Goal: Task Accomplishment & Management: Manage account settings

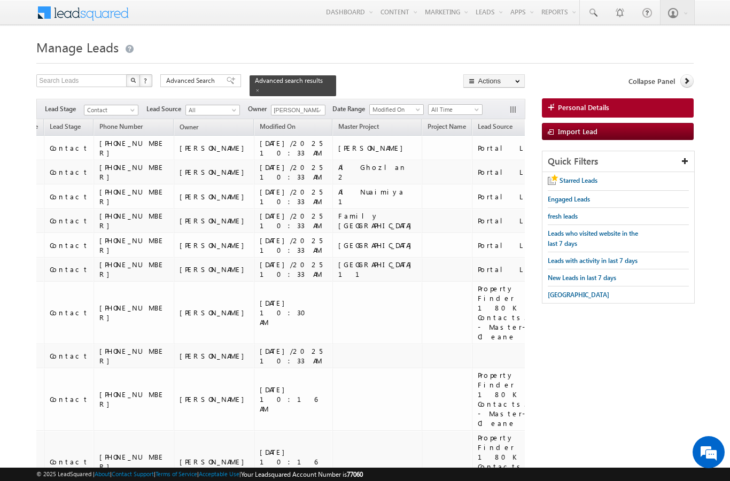
scroll to position [1996, 0]
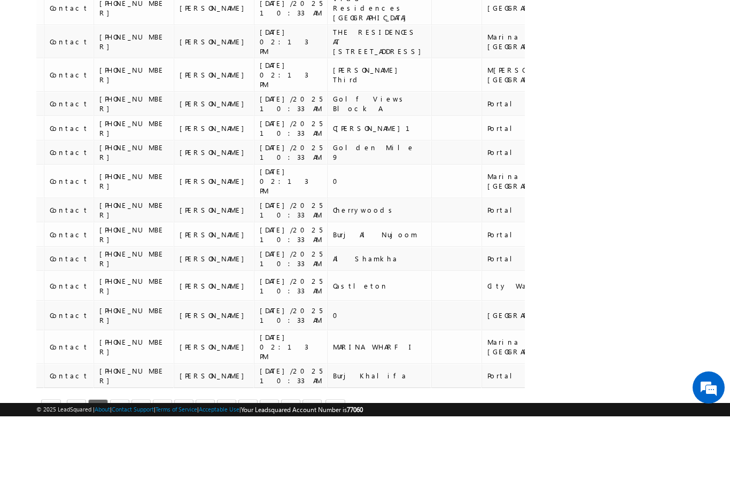
scroll to position [0, 177]
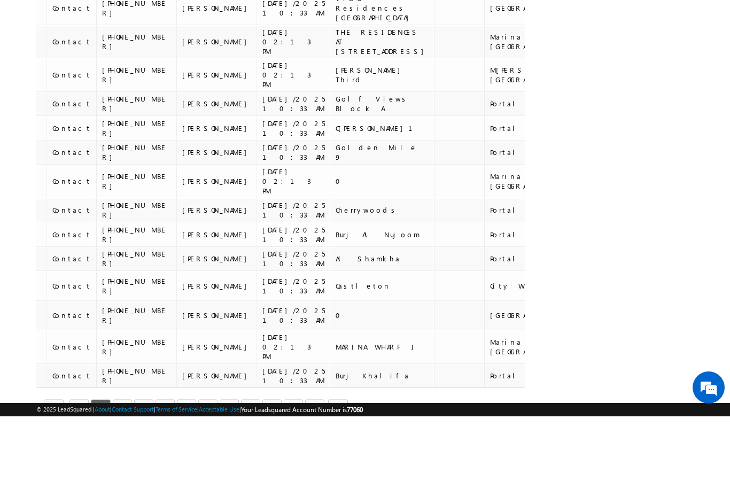
click at [293, 464] on link "20" at bounding box center [293, 473] width 19 height 18
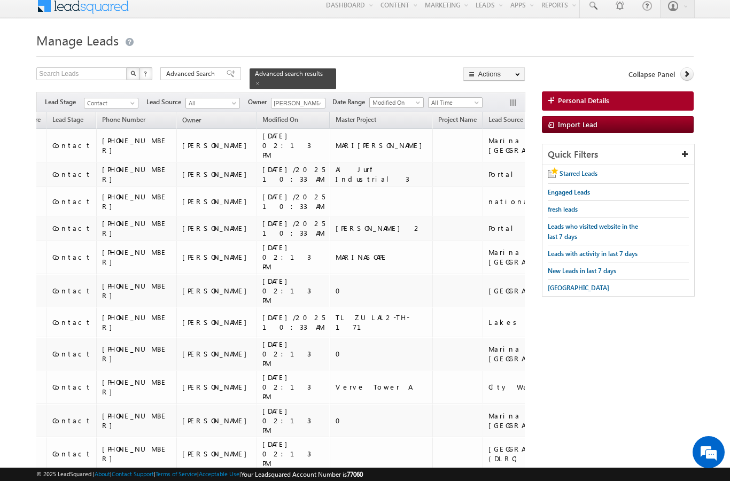
scroll to position [0, 0]
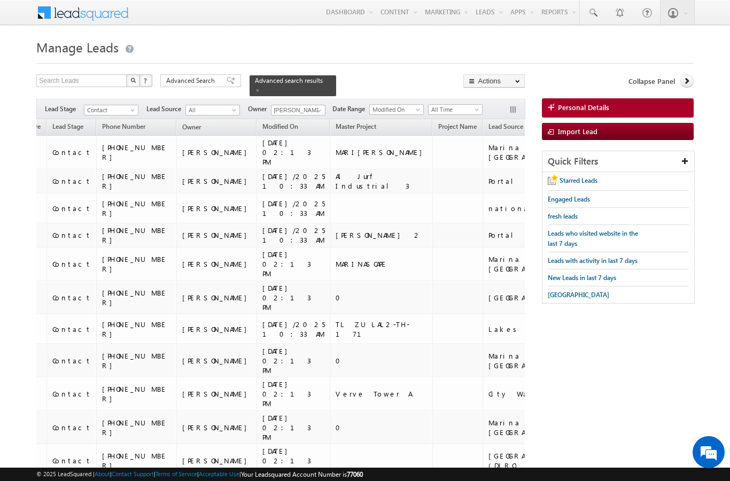
click at [488, 122] on span "Lead Source" at bounding box center [505, 126] width 35 height 8
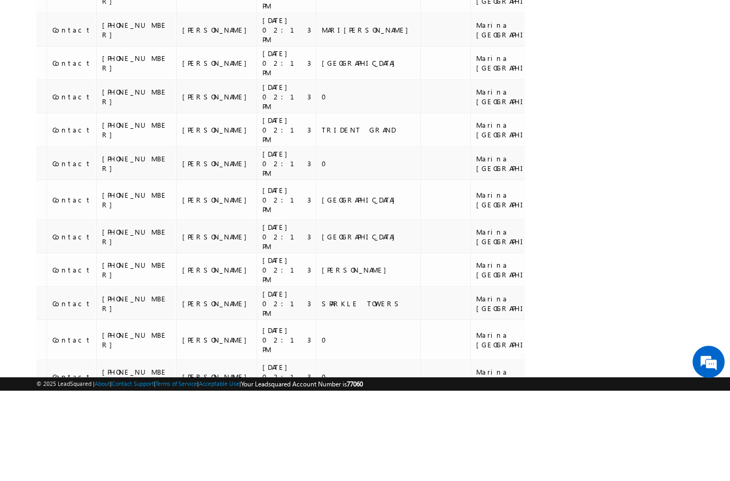
scroll to position [1190, 0]
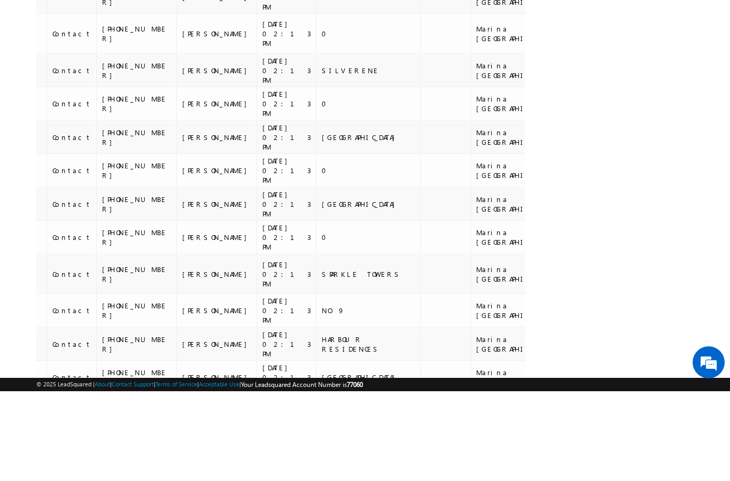
scroll to position [1206, 0]
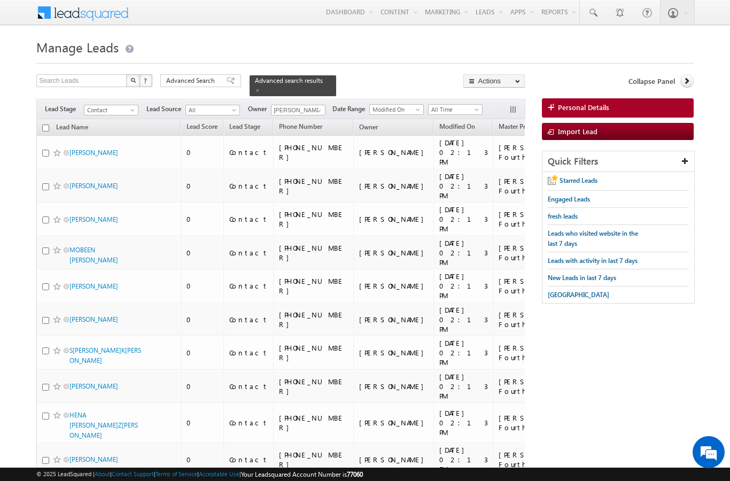
scroll to position [0, 0]
click at [46, 124] on input "checkbox" at bounding box center [45, 127] width 7 height 7
checkbox input "true"
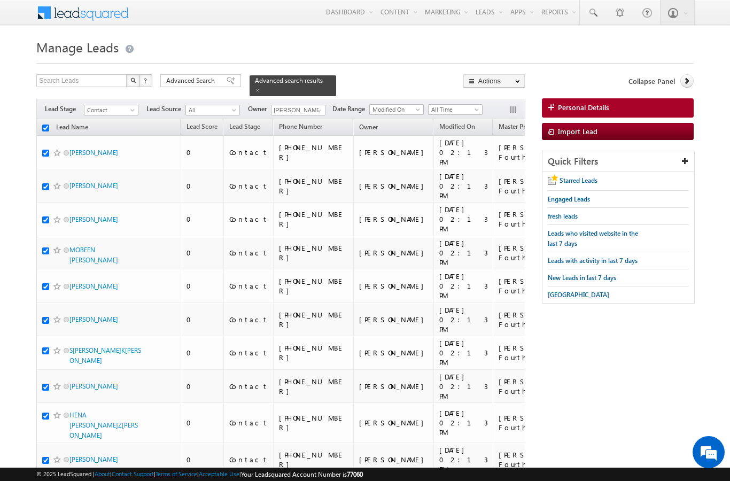
checkbox input "true"
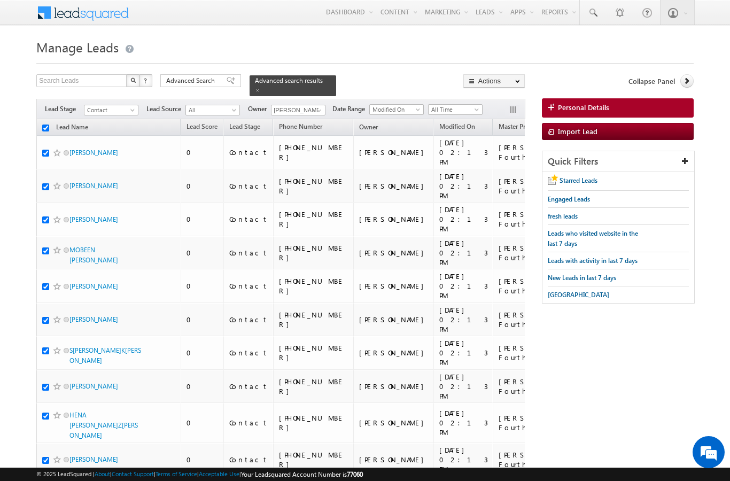
checkbox input "true"
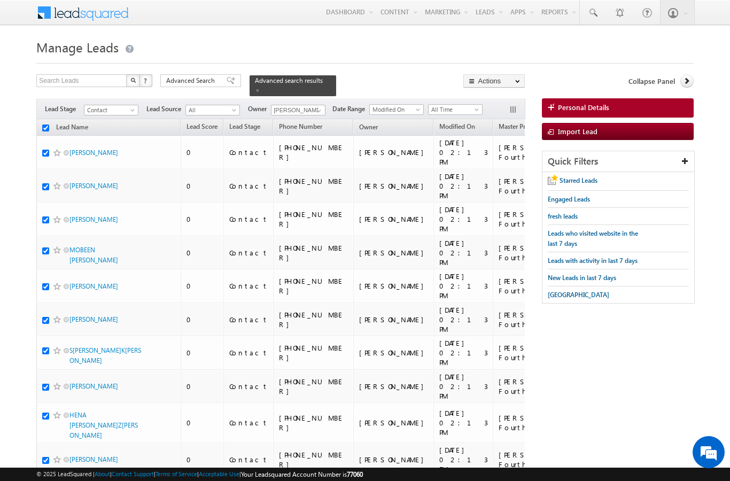
checkbox input "true"
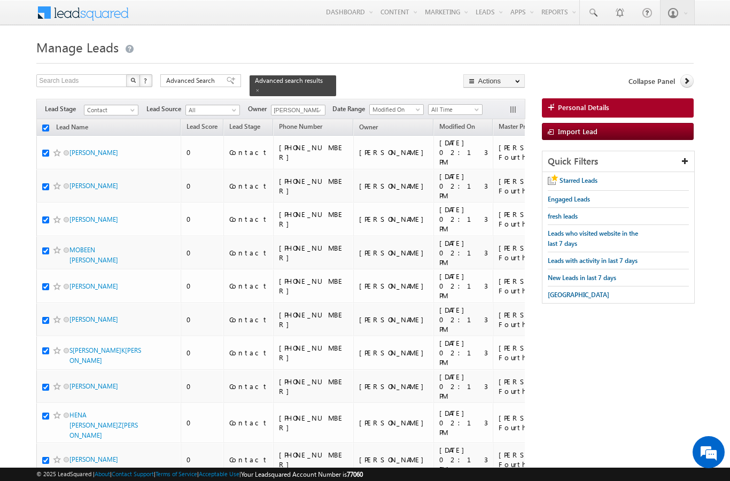
checkbox input "true"
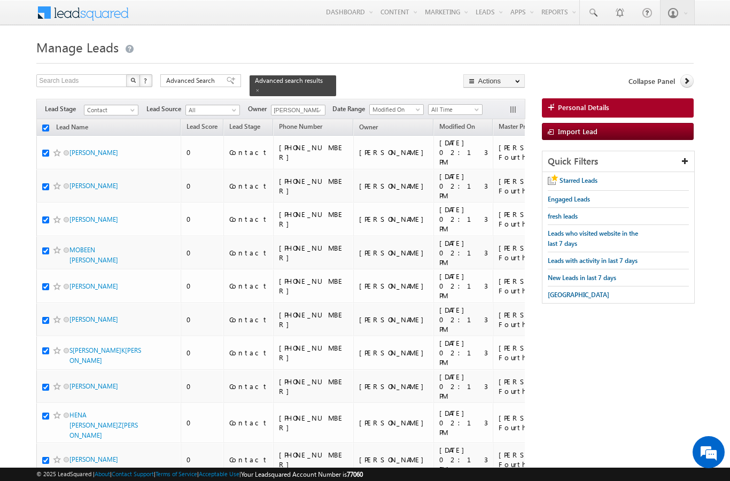
checkbox input "true"
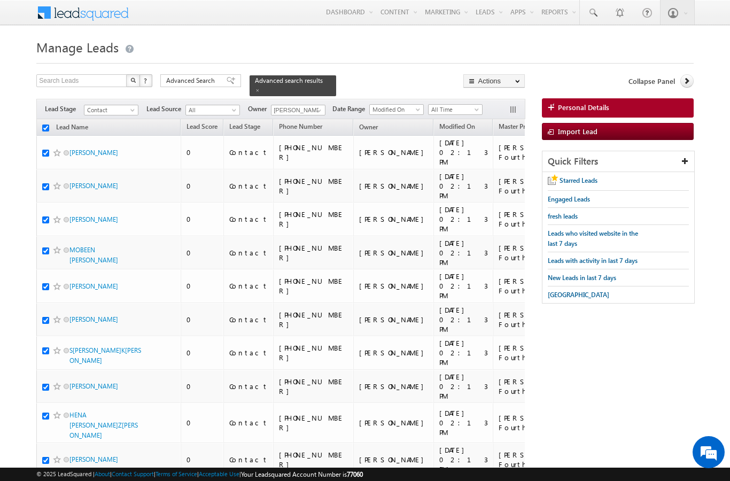
checkbox input "true"
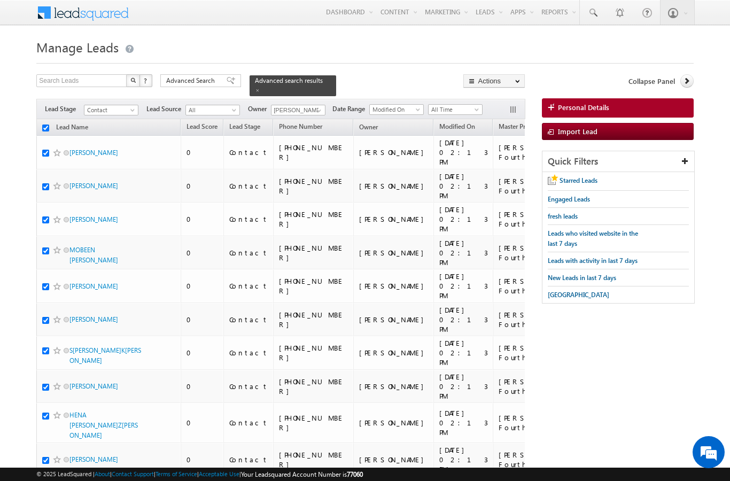
checkbox input "true"
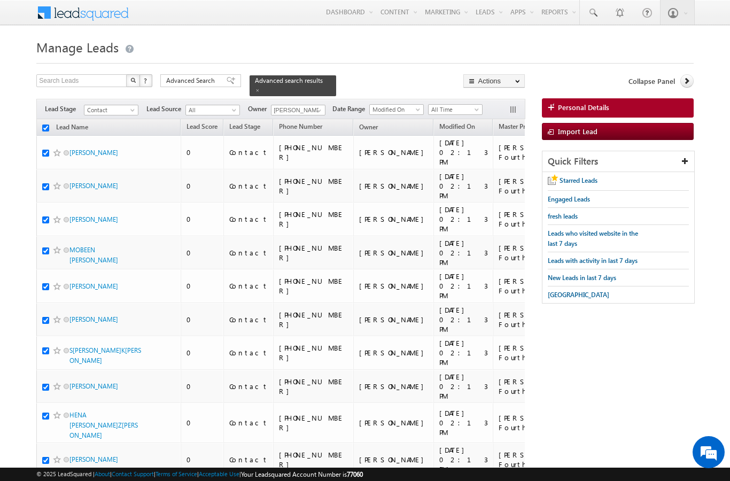
checkbox input "true"
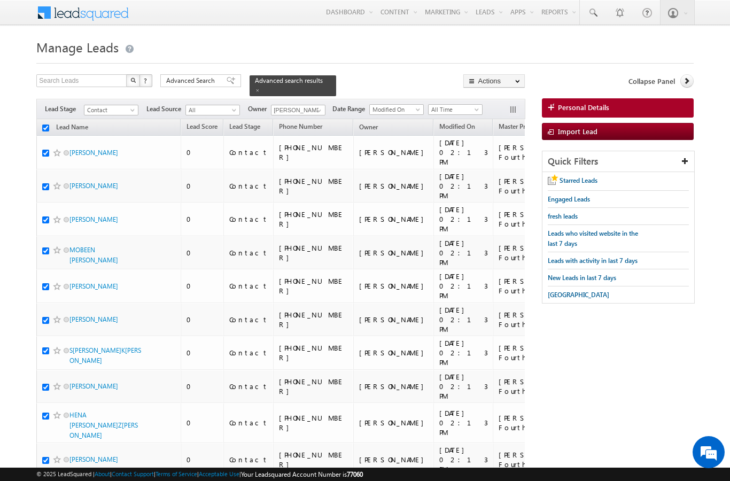
checkbox input "true"
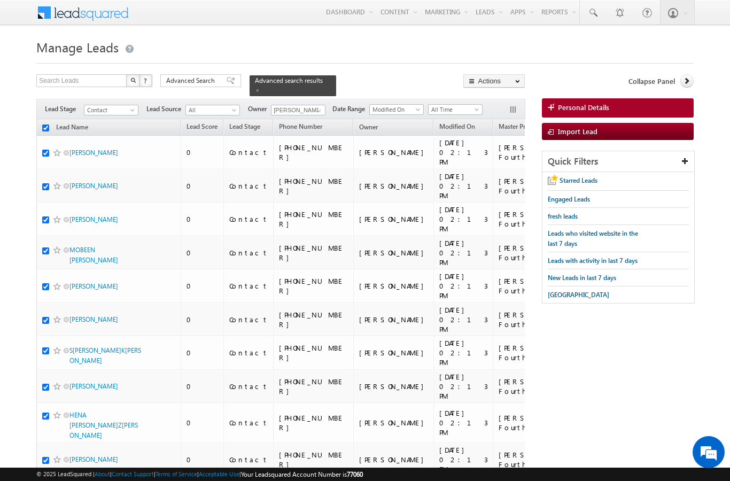
checkbox input "true"
click at [0, 0] on link "Change Owner" at bounding box center [0, 0] width 0 height 0
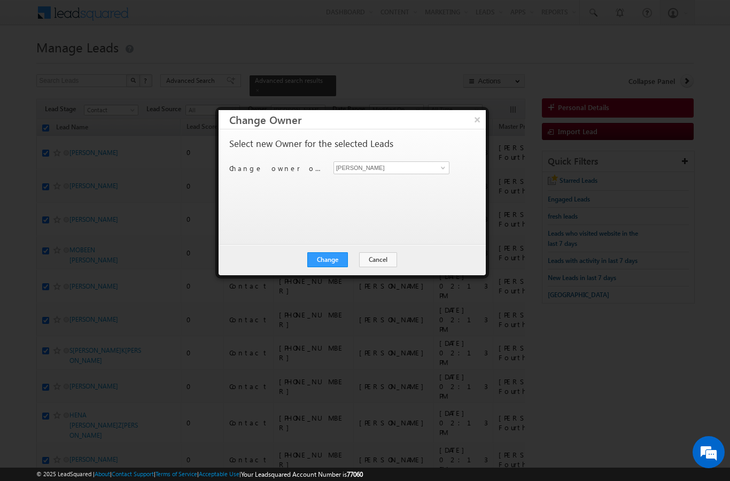
click at [478, 123] on button "×" at bounding box center [476, 119] width 17 height 19
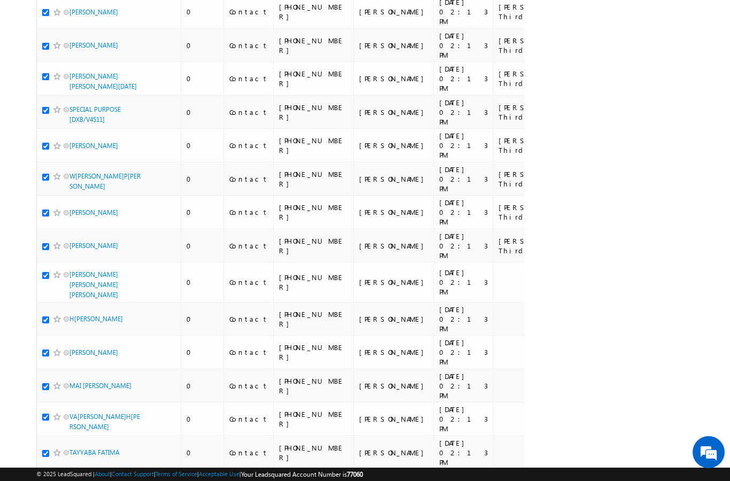
scroll to position [1098, 0]
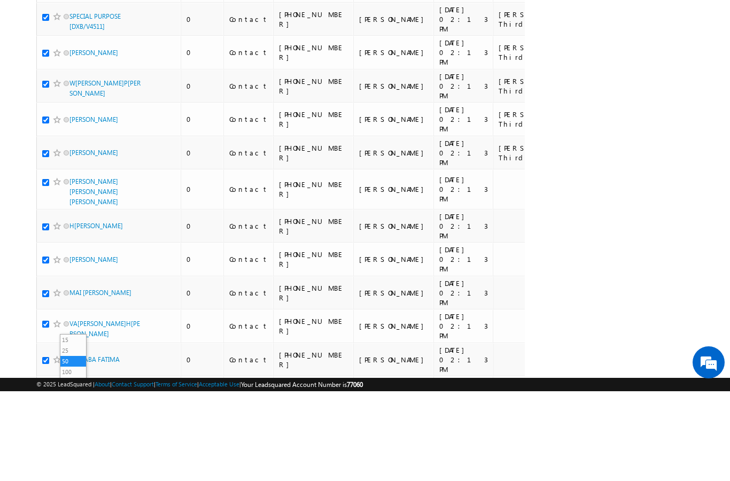
click at [77, 469] on span "© 2025 LeadSquared | About | Contact Support | Terms of Service | Acceptable Us…" at bounding box center [199, 474] width 326 height 10
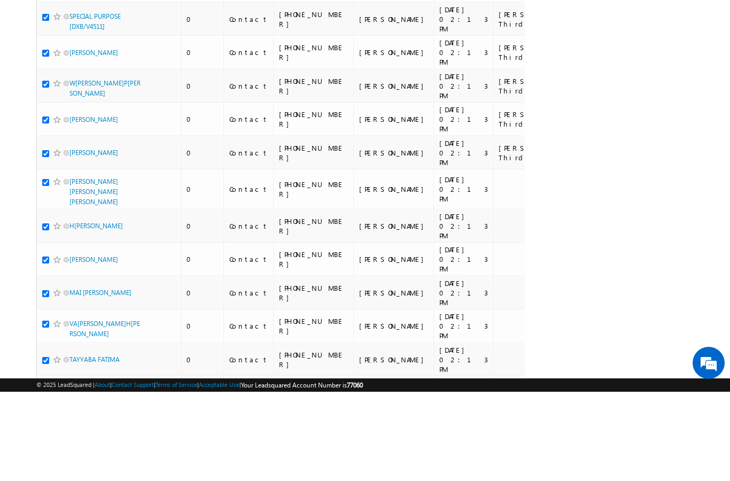
click at [76, 469] on span "© 2025 LeadSquared | About | Contact Support | Terms of Service | Acceptable Us…" at bounding box center [199, 474] width 326 height 10
click at [77, 469] on span "© 2025 LeadSquared | About | Contact Support | Terms of Service | Acceptable Us…" at bounding box center [199, 474] width 326 height 10
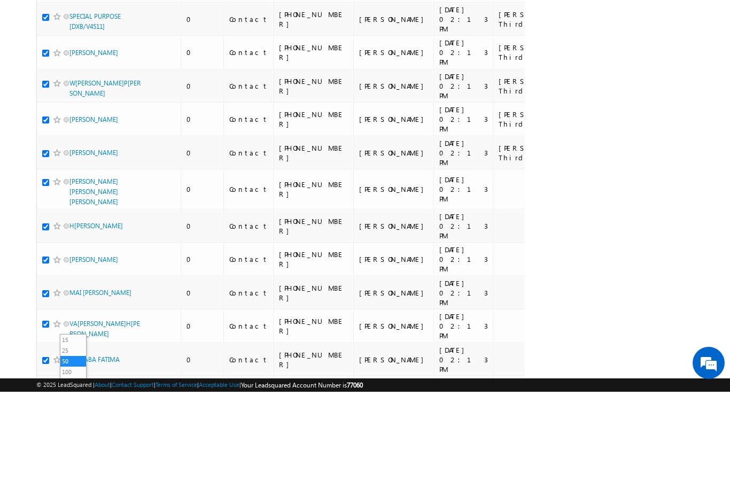
click at [74, 466] on li "200" at bounding box center [73, 471] width 26 height 11
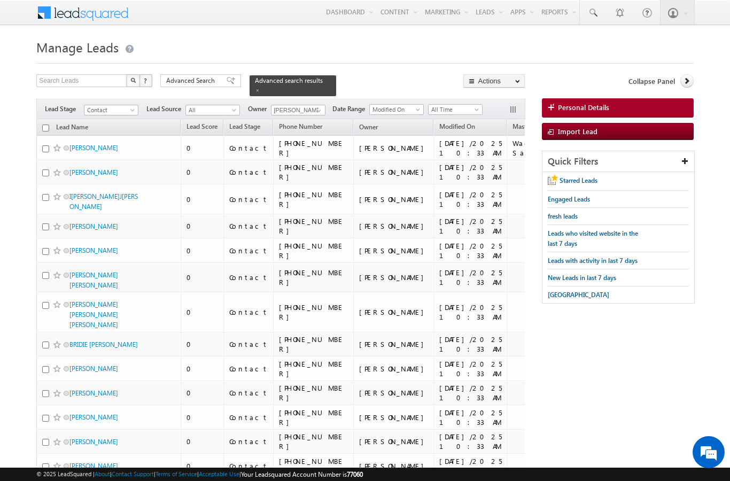
scroll to position [0, 0]
click at [46, 124] on input "checkbox" at bounding box center [45, 127] width 7 height 7
checkbox input "true"
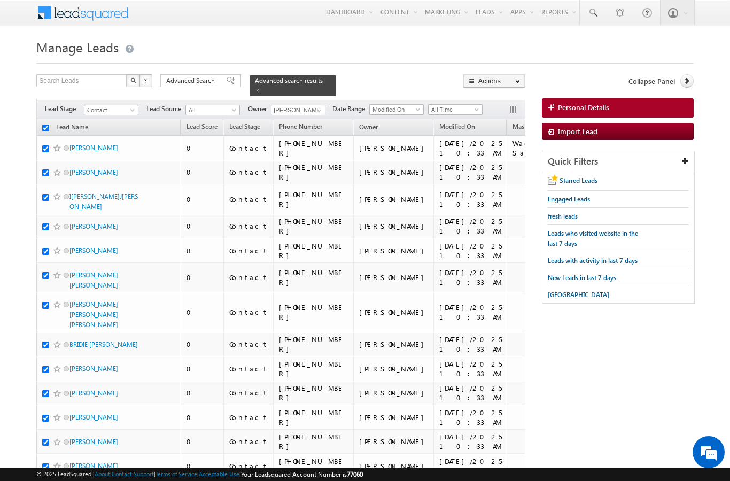
checkbox input "true"
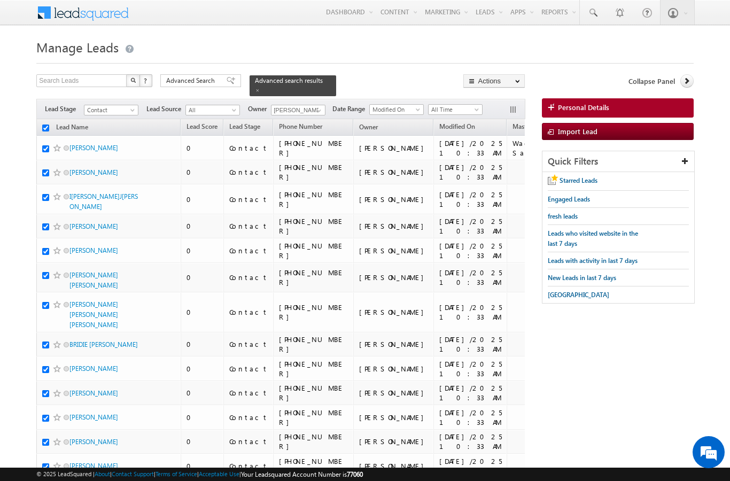
checkbox input "true"
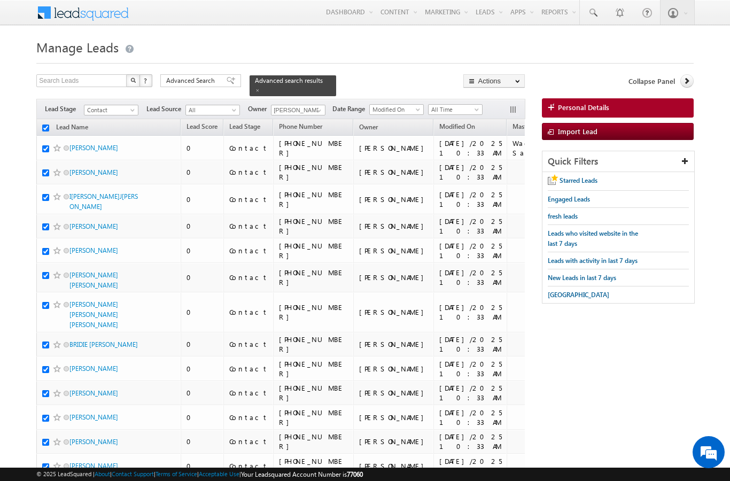
checkbox input "true"
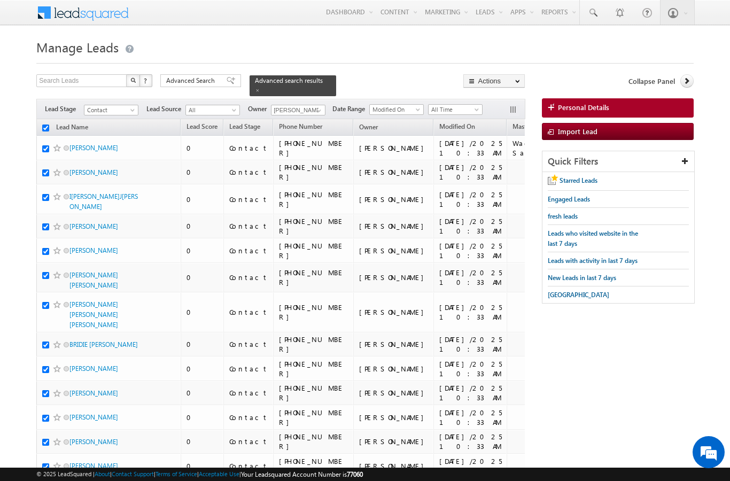
checkbox input "true"
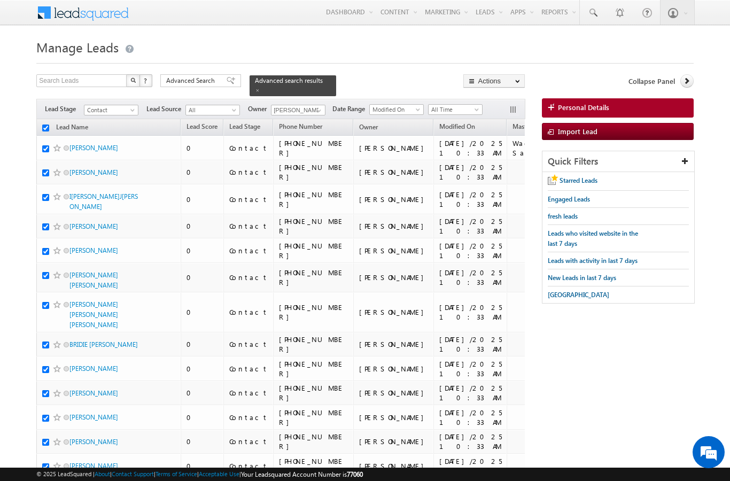
checkbox input "true"
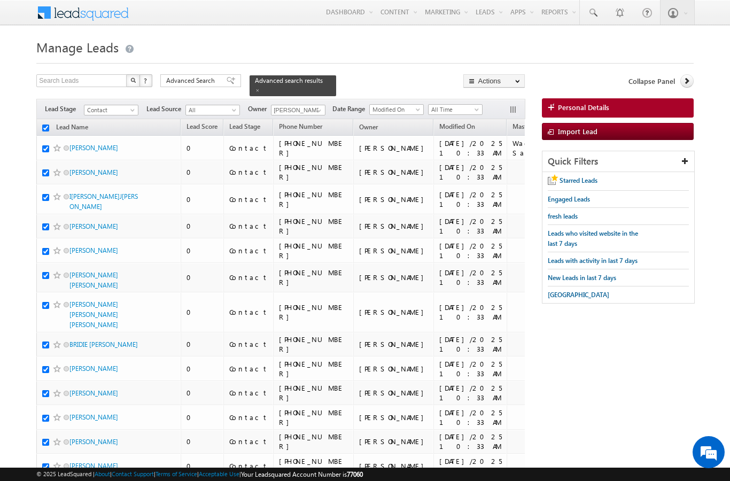
checkbox input "true"
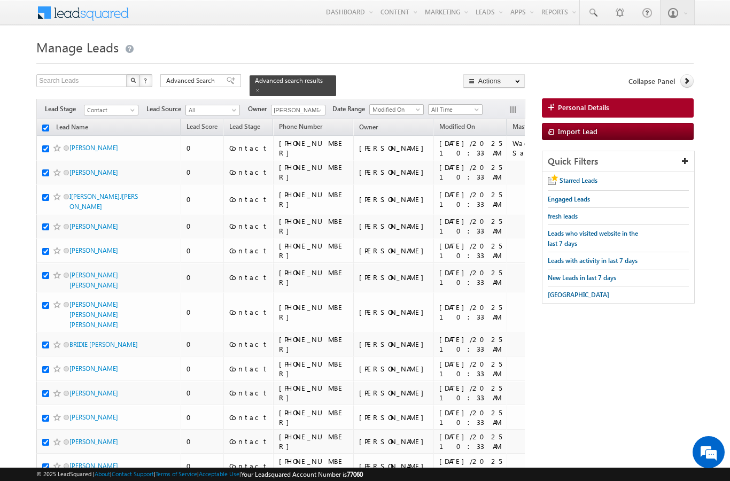
checkbox input "true"
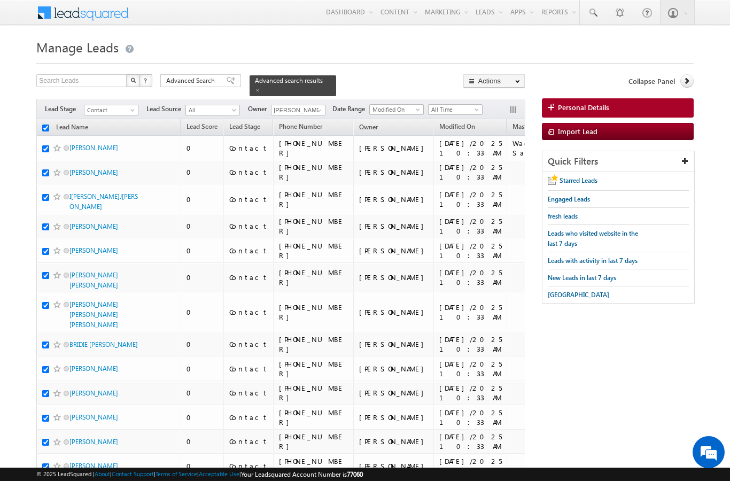
checkbox input "true"
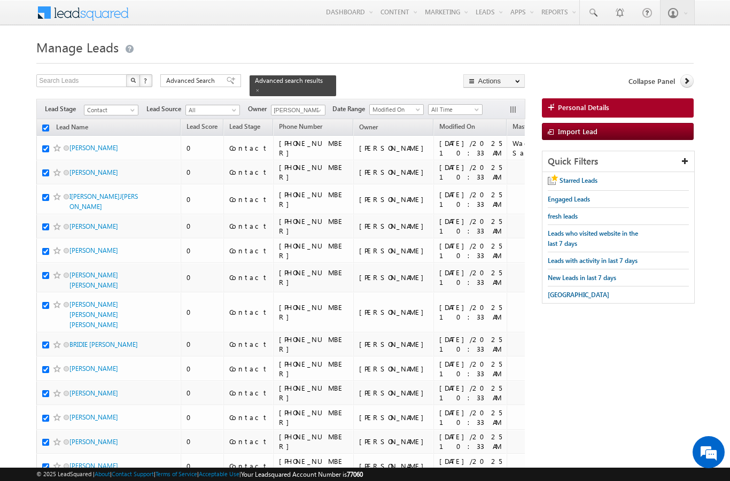
checkbox input "true"
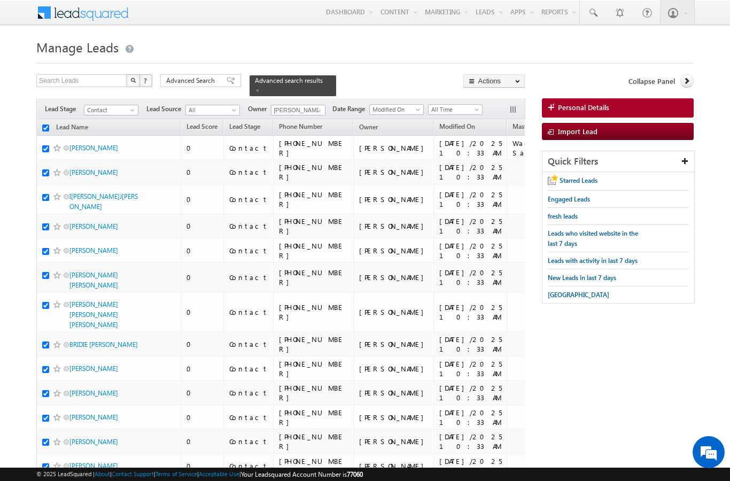
checkbox input "true"
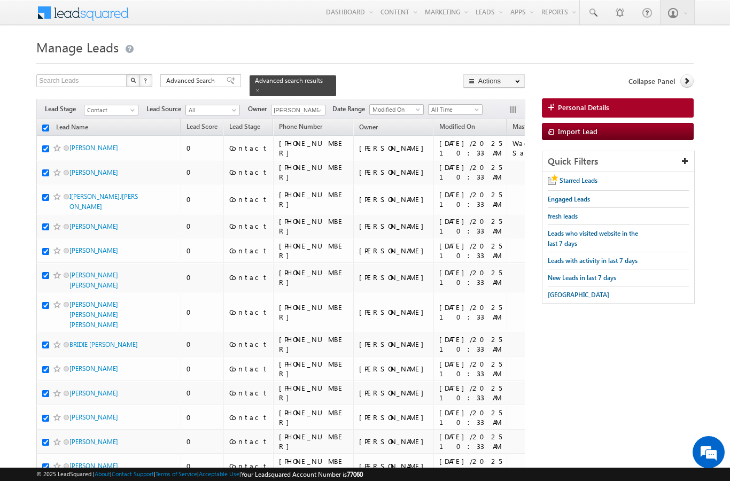
checkbox input "true"
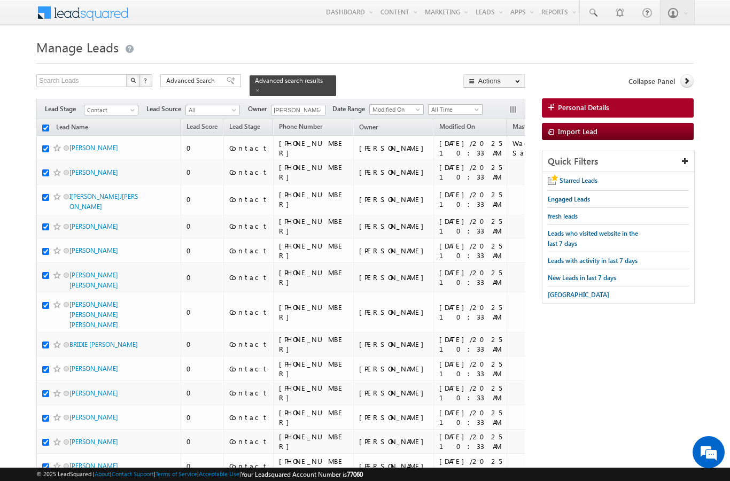
checkbox input "true"
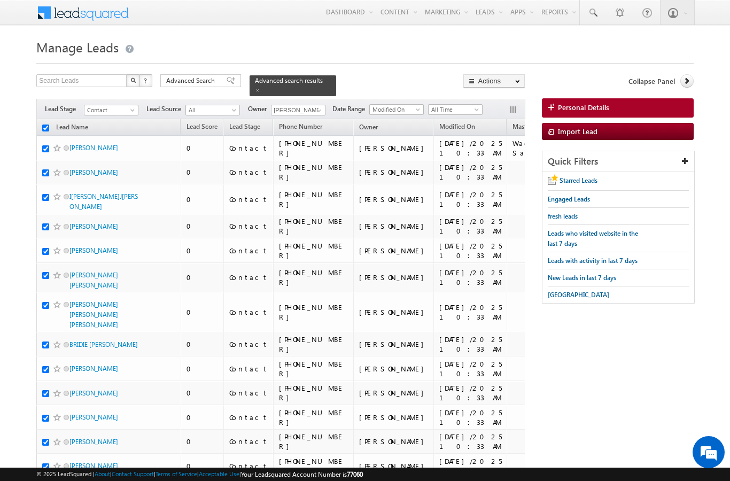
checkbox input "true"
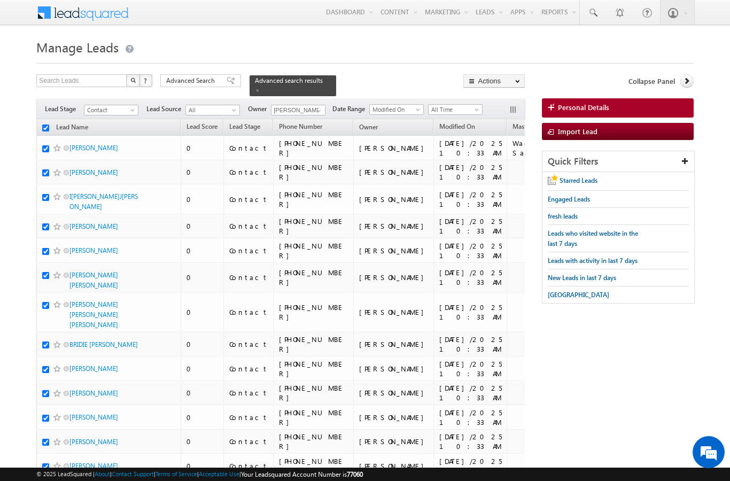
checkbox input "true"
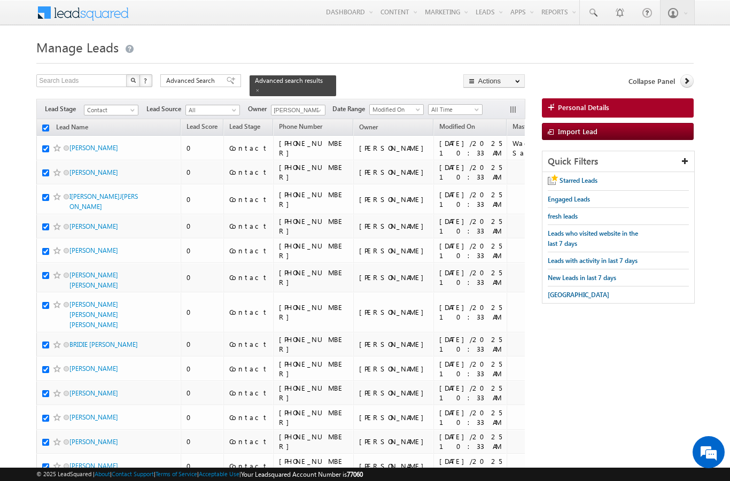
checkbox input "true"
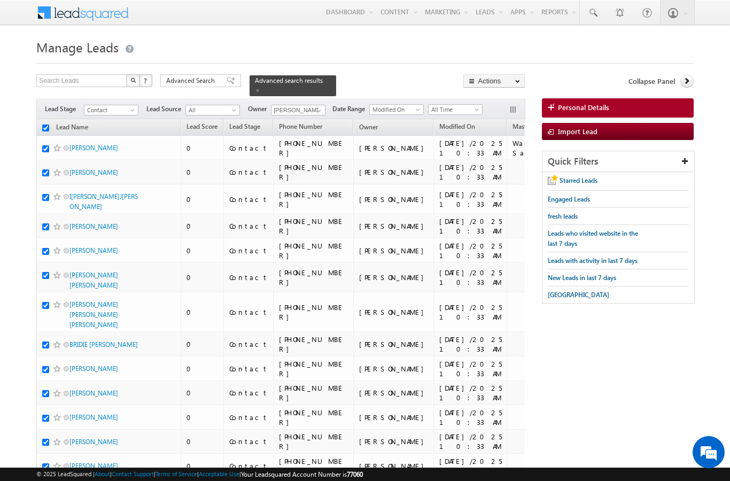
checkbox input "true"
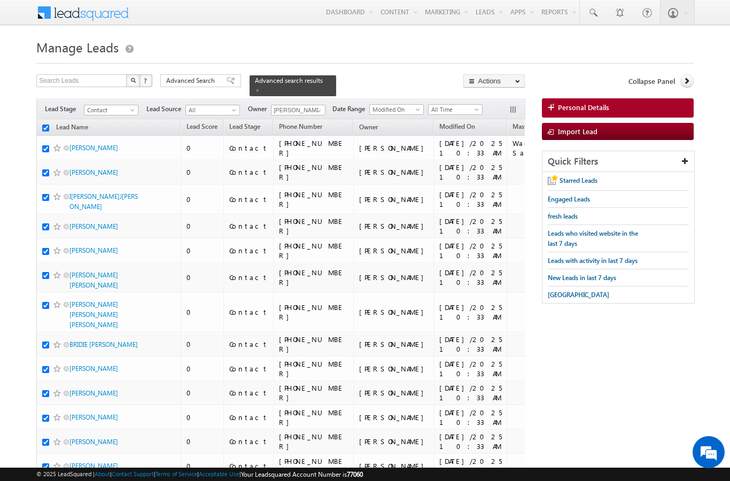
checkbox input "true"
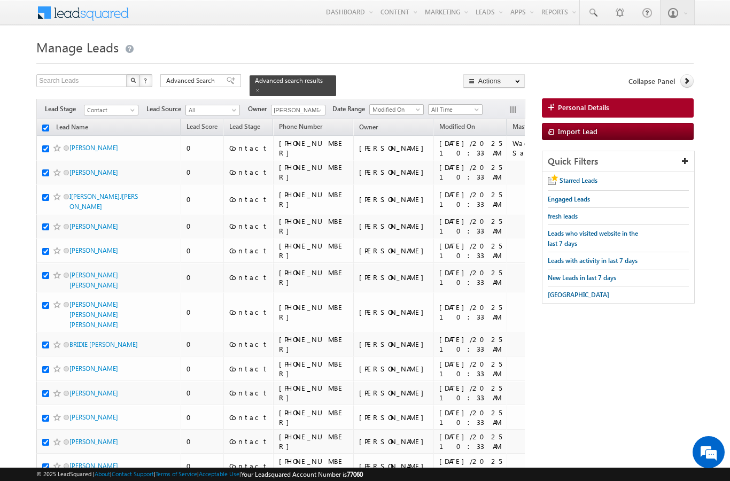
checkbox input "true"
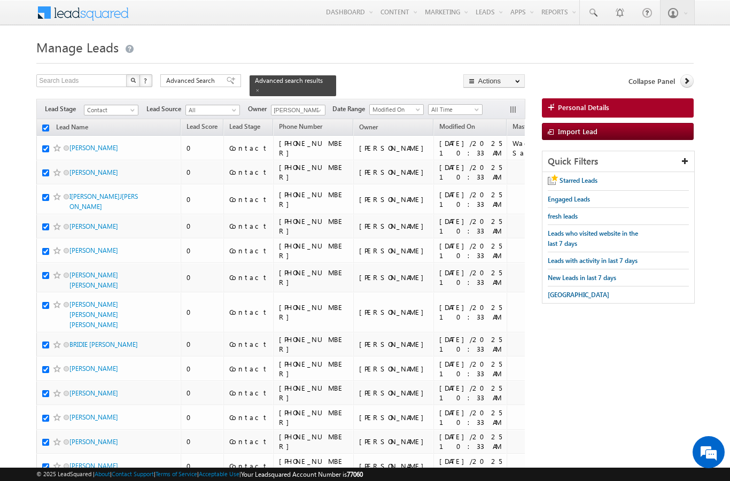
checkbox input "true"
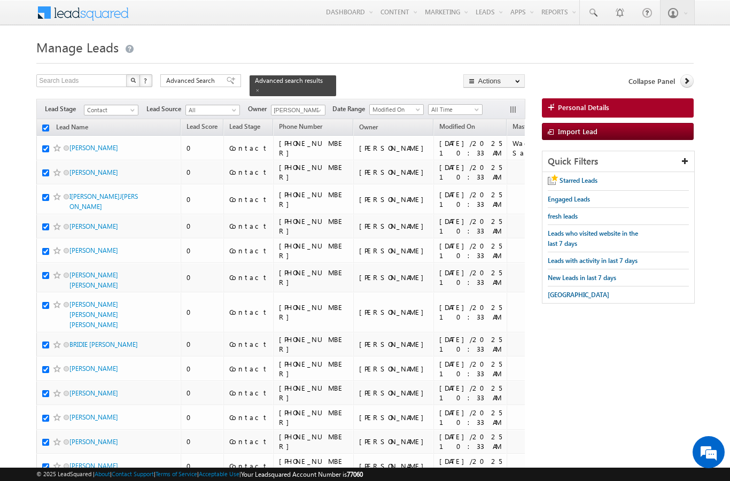
checkbox input "true"
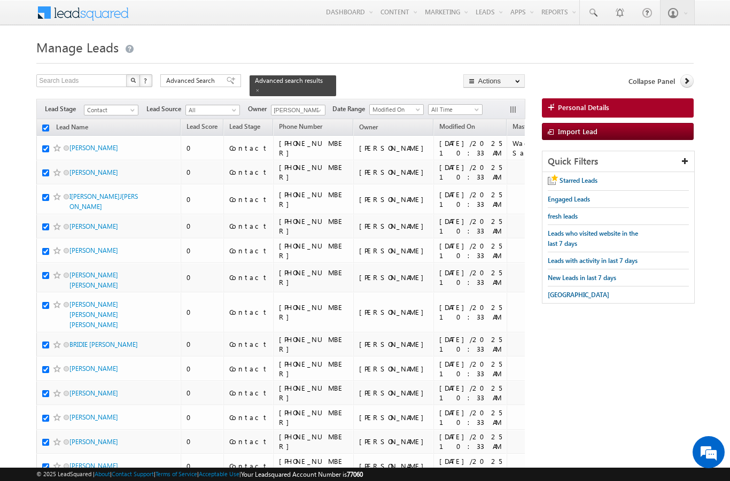
checkbox input "true"
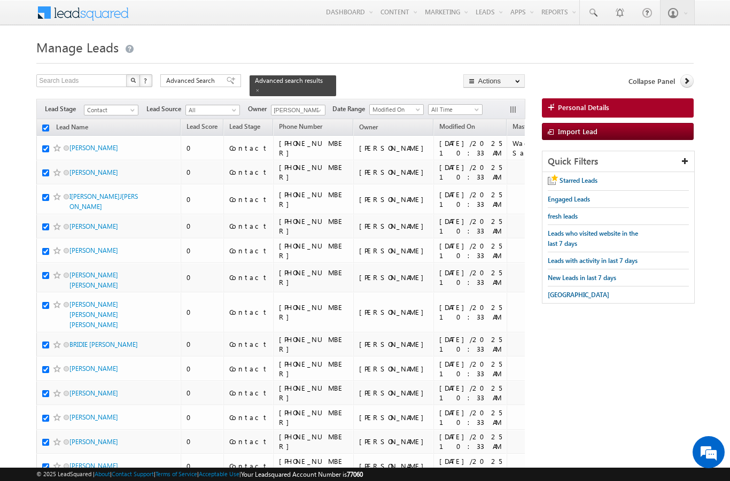
checkbox input "true"
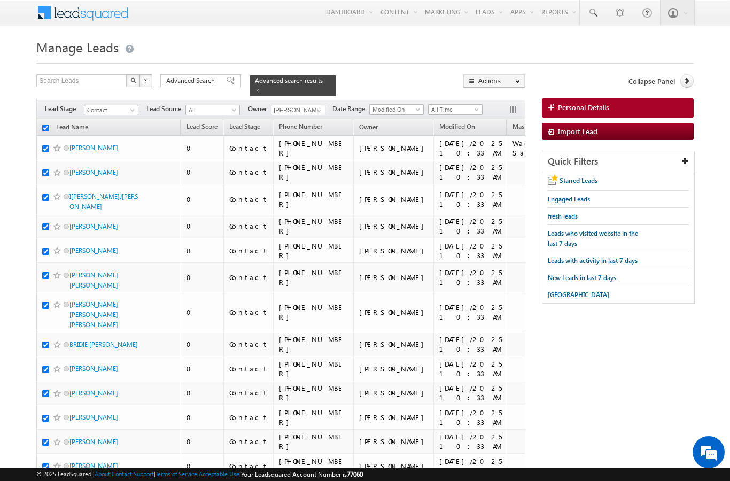
checkbox input "true"
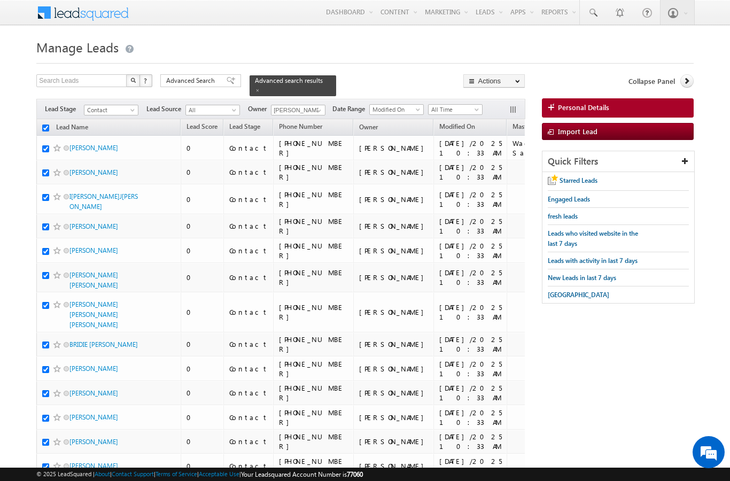
checkbox input "true"
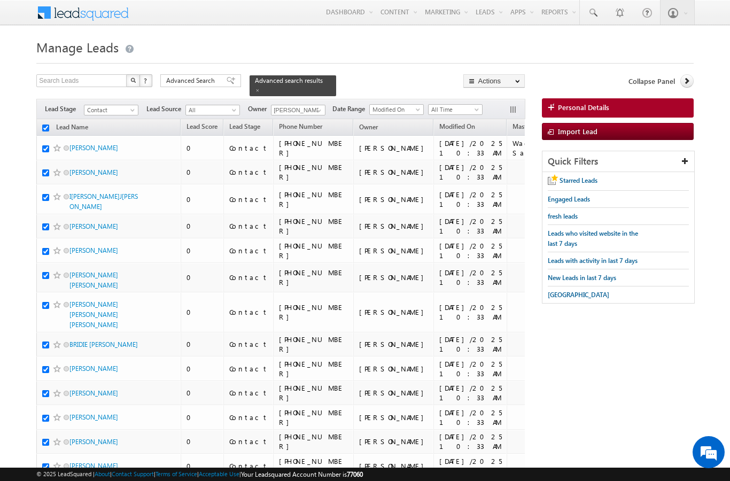
checkbox input "true"
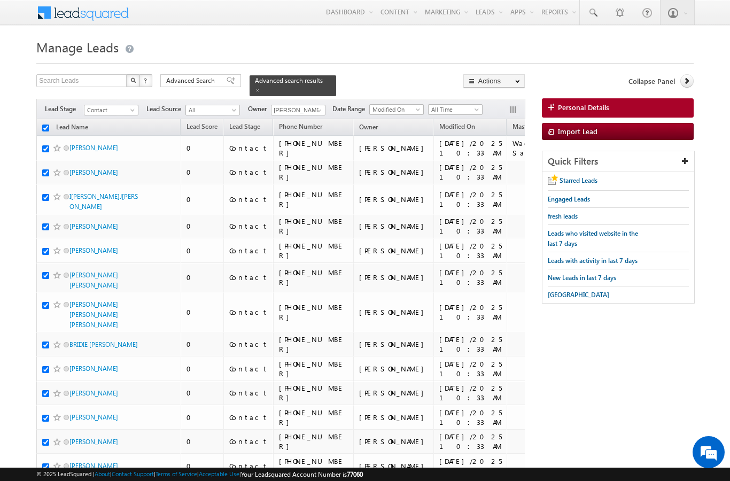
checkbox input "true"
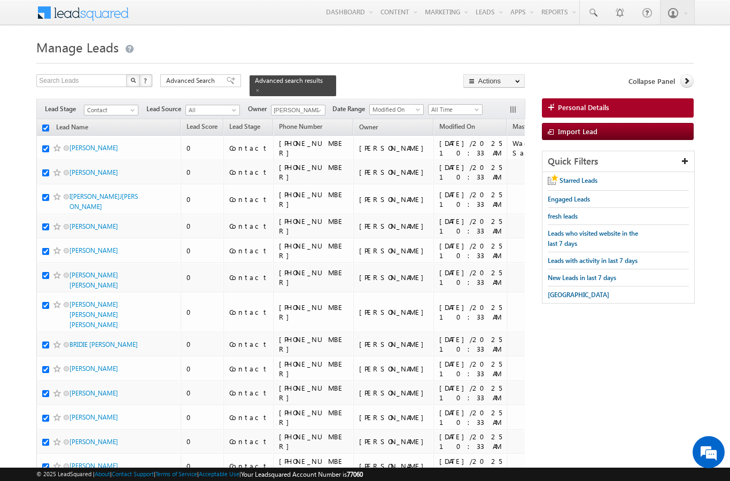
checkbox input "true"
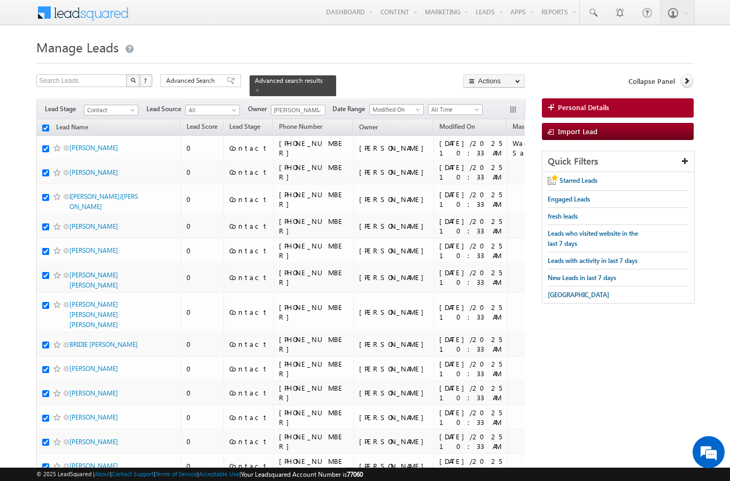
checkbox input "true"
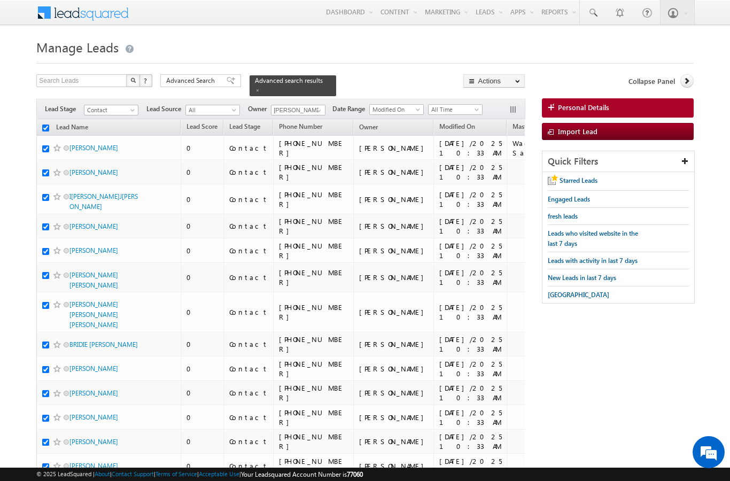
checkbox input "true"
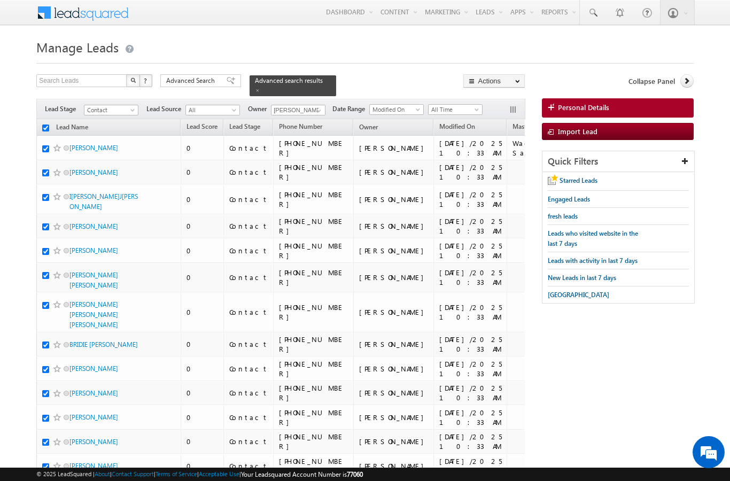
checkbox input "true"
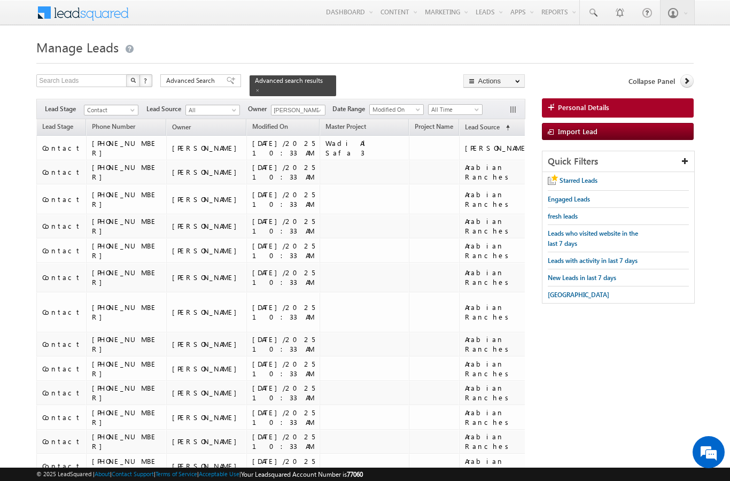
click at [0, 0] on link "Change Owner" at bounding box center [0, 0] width 0 height 0
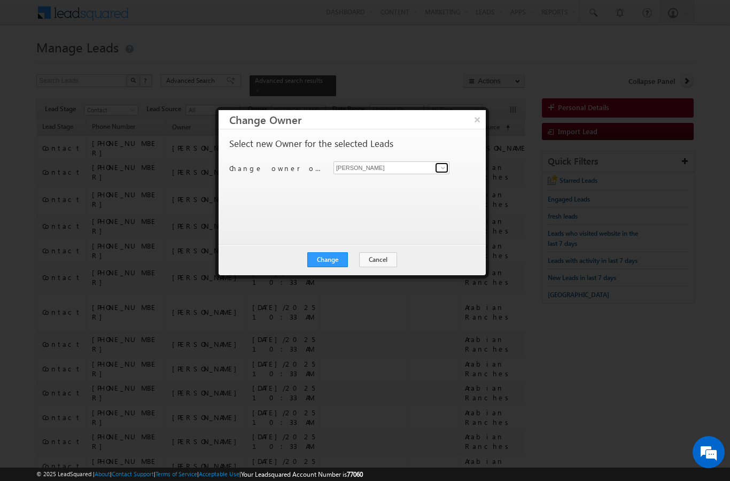
click at [443, 166] on span at bounding box center [443, 167] width 9 height 9
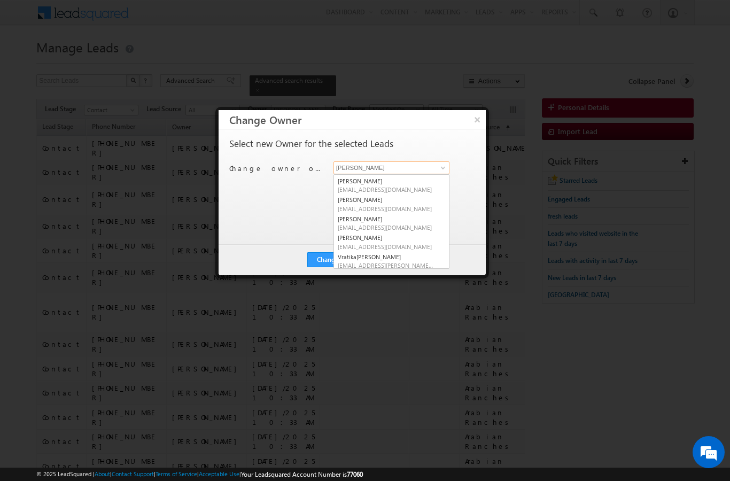
scroll to position [57, 0]
click at [377, 261] on span "vratika.soni@indglobal.ae" at bounding box center [386, 265] width 96 height 8
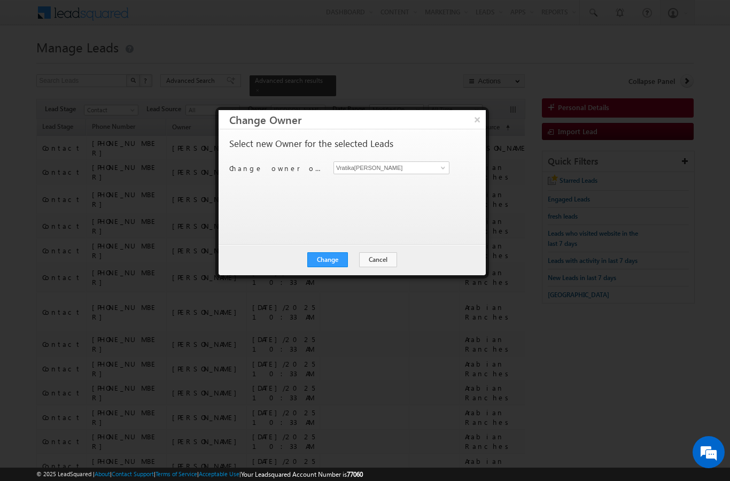
click at [332, 260] on button "Change" at bounding box center [327, 259] width 41 height 15
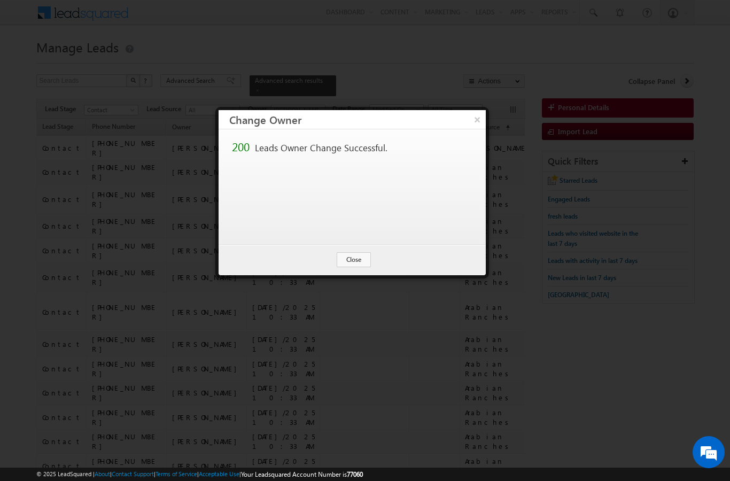
click at [356, 261] on button "Close" at bounding box center [354, 259] width 34 height 15
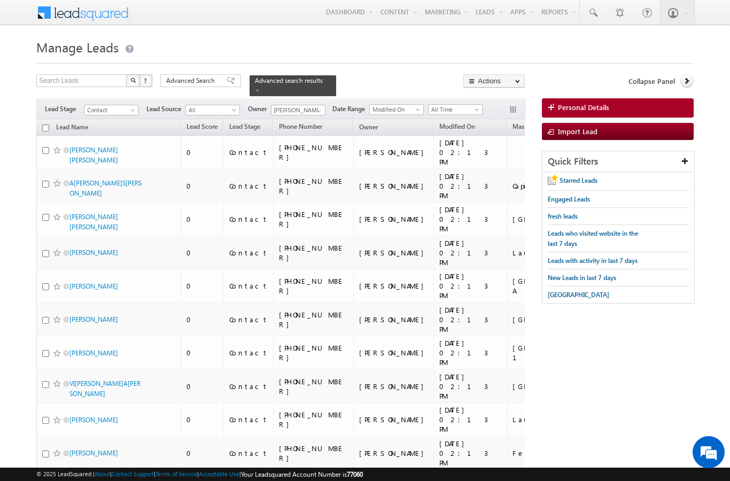
scroll to position [0, 0]
click at [41, 124] on th "Lead Name (sorted descending)" at bounding box center [108, 127] width 144 height 17
click at [47, 124] on input "checkbox" at bounding box center [45, 127] width 7 height 7
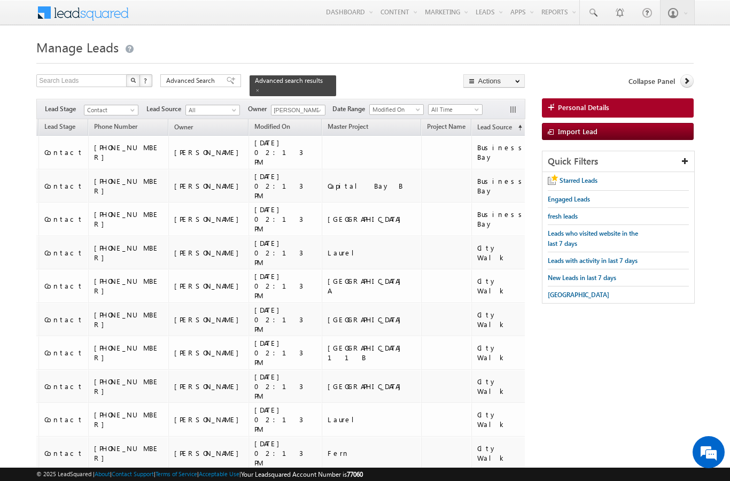
click at [518, 77] on button "Actions" at bounding box center [493, 80] width 61 height 13
click at [0, 0] on link "Change Owner" at bounding box center [0, 0] width 0 height 0
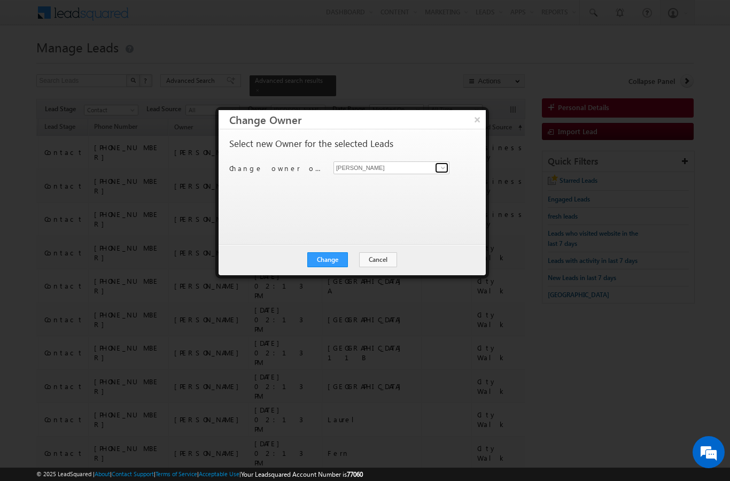
click at [442, 167] on span at bounding box center [443, 167] width 9 height 9
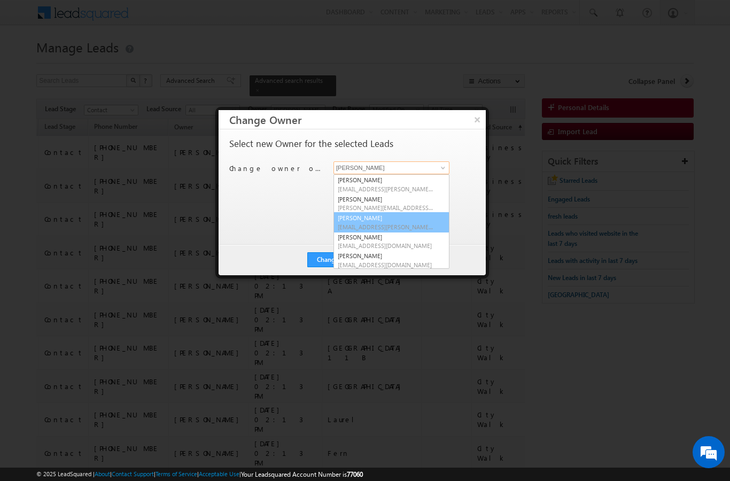
click at [404, 224] on span "priya.kumra@indglobal.ae" at bounding box center [386, 227] width 96 height 8
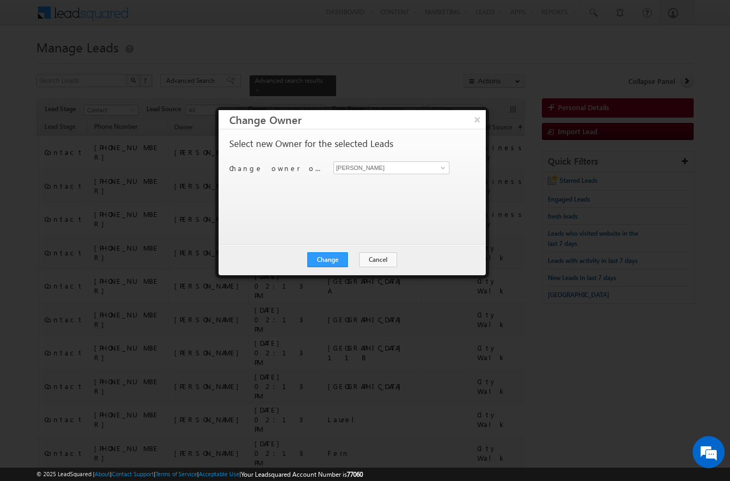
click at [326, 258] on button "Change" at bounding box center [327, 259] width 41 height 15
click at [357, 262] on button "Close" at bounding box center [354, 259] width 34 height 15
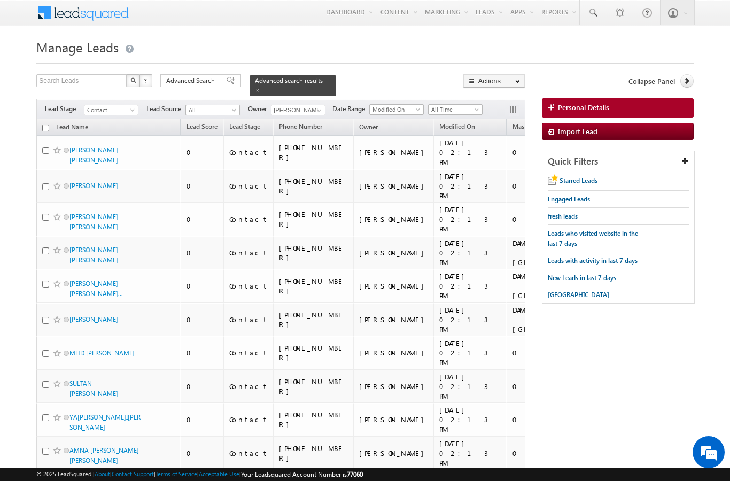
click at [51, 126] on link "Lead Name (sorted descending)" at bounding box center [72, 128] width 43 height 14
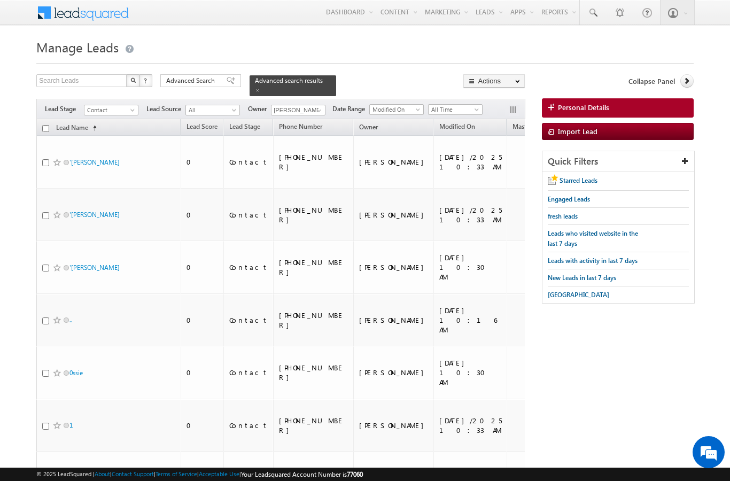
click at [72, 121] on link "Lead Name (sorted ascending)" at bounding box center [76, 128] width 51 height 14
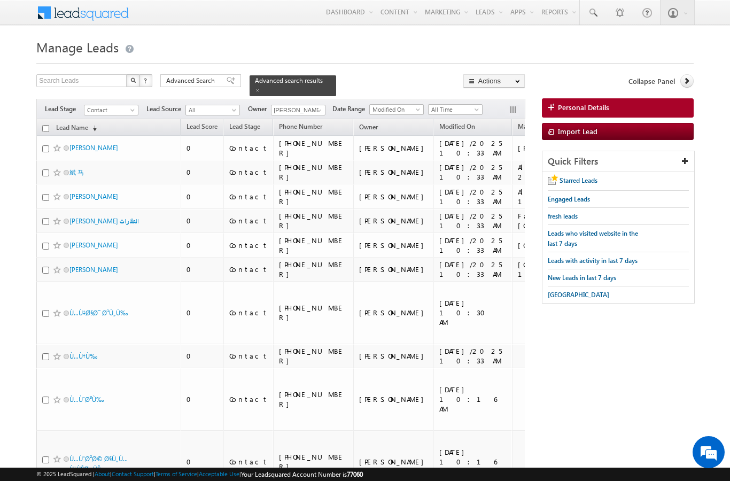
click at [75, 121] on link "Lead Name (sorted descending)" at bounding box center [76, 128] width 51 height 14
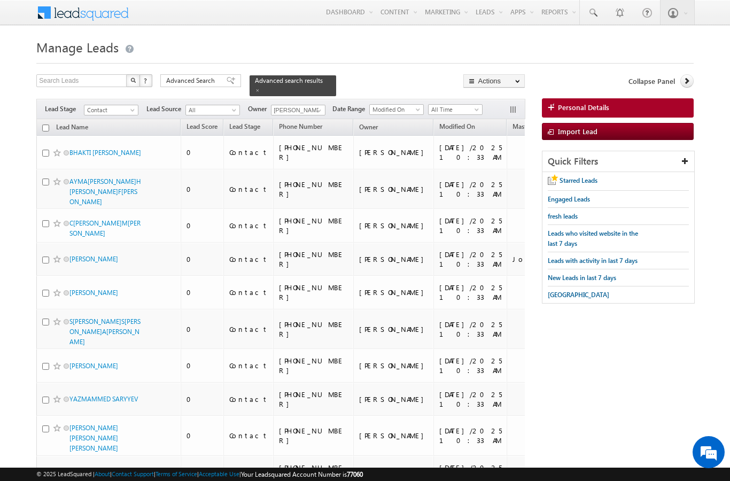
click at [45, 124] on input "checkbox" at bounding box center [45, 127] width 7 height 7
click at [0, 0] on link "Change Owner" at bounding box center [0, 0] width 0 height 0
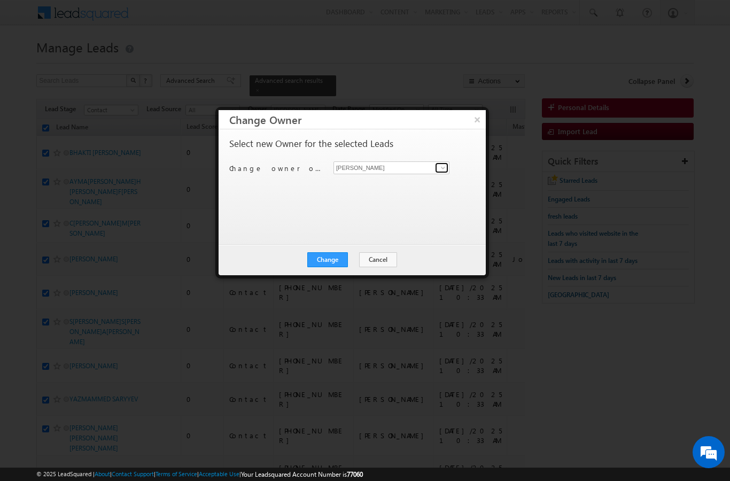
click at [444, 165] on span at bounding box center [443, 167] width 9 height 9
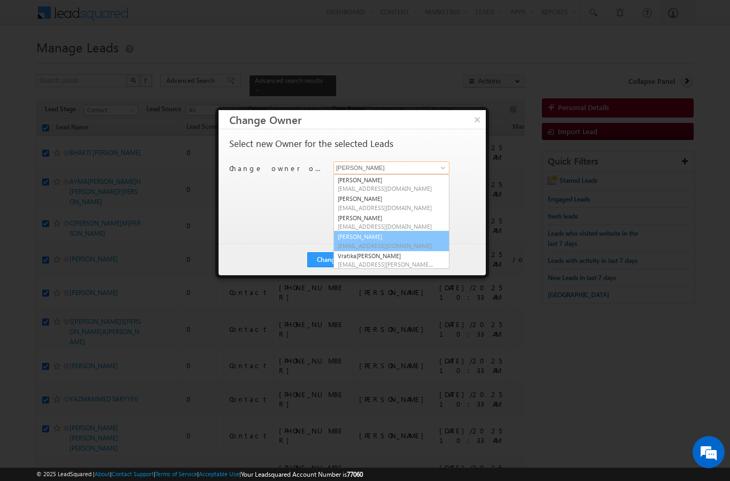
scroll to position [56, 0]
click at [365, 243] on span "shaik.razak@indglobal.ae" at bounding box center [386, 247] width 96 height 8
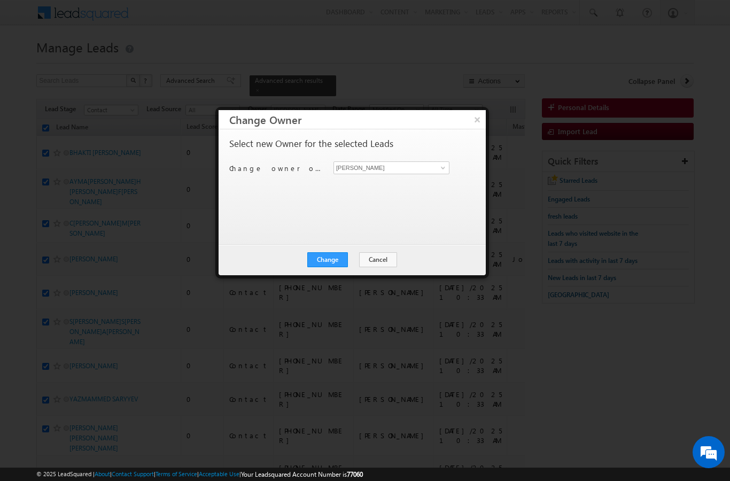
click at [321, 256] on button "Change" at bounding box center [327, 259] width 41 height 15
click at [349, 264] on button "Close" at bounding box center [354, 259] width 34 height 15
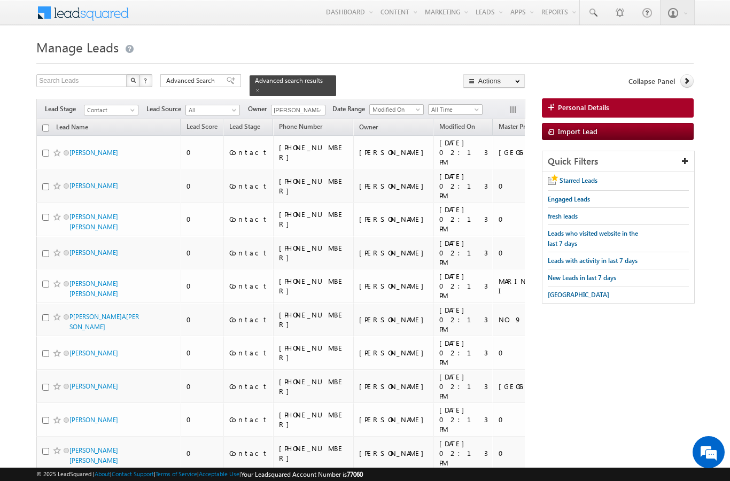
checkbox input "false"
